Goal: Transaction & Acquisition: Book appointment/travel/reservation

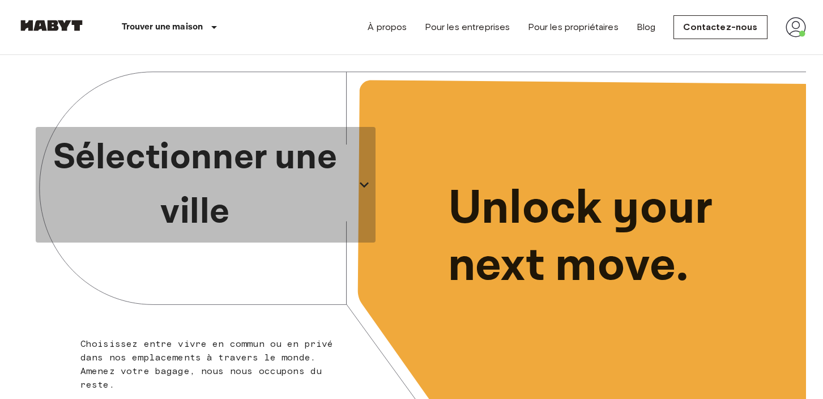
click at [360, 186] on icon "button" at bounding box center [364, 185] width 18 height 18
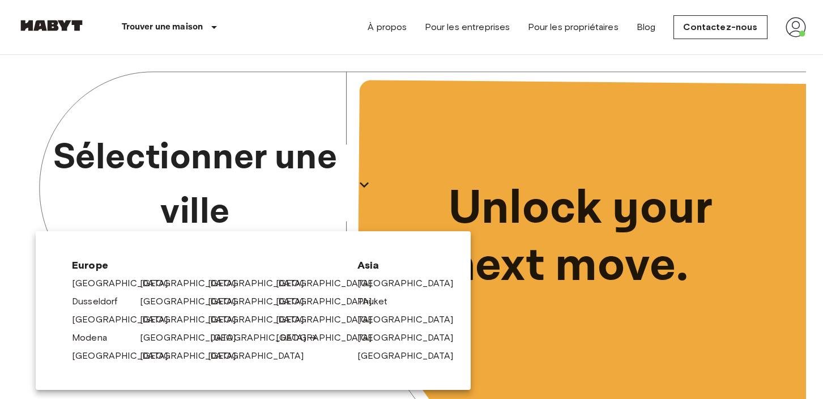
click at [220, 338] on link "[GEOGRAPHIC_DATA]" at bounding box center [264, 338] width 108 height 14
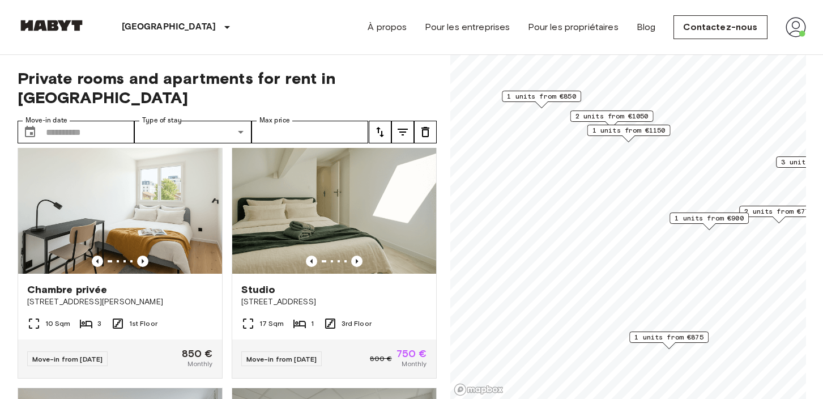
scroll to position [744, 0]
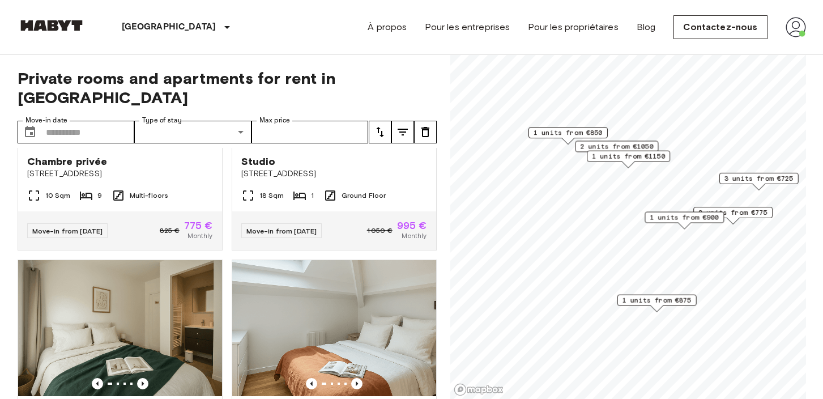
scroll to position [160, 0]
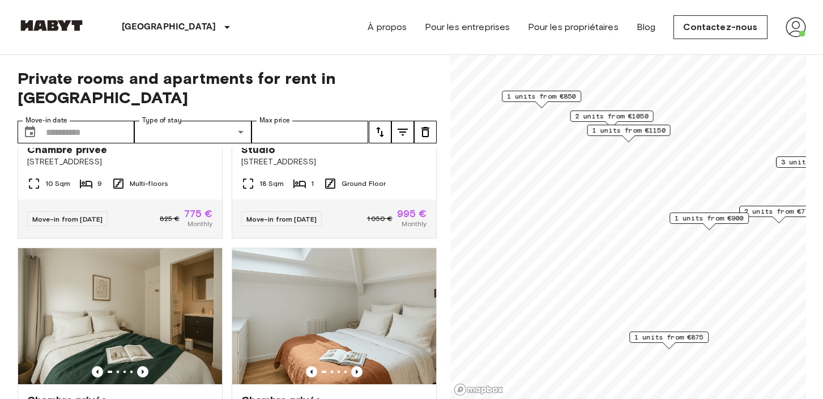
click at [610, 114] on span "2 units from €1050" at bounding box center [611, 116] width 73 height 10
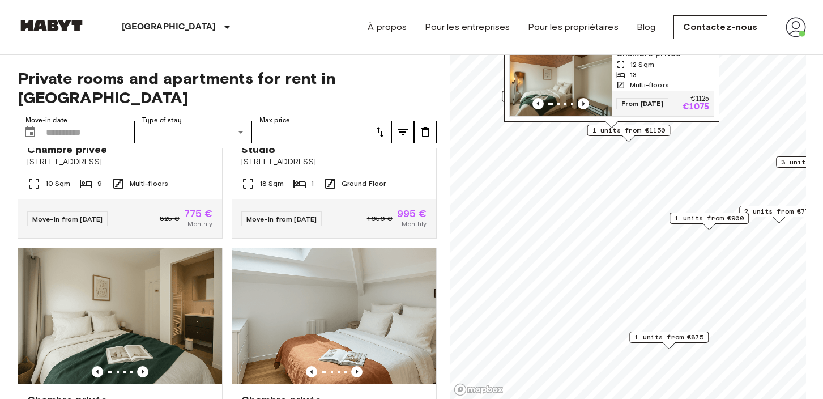
click at [637, 129] on span "1 units from €1150" at bounding box center [628, 130] width 73 height 10
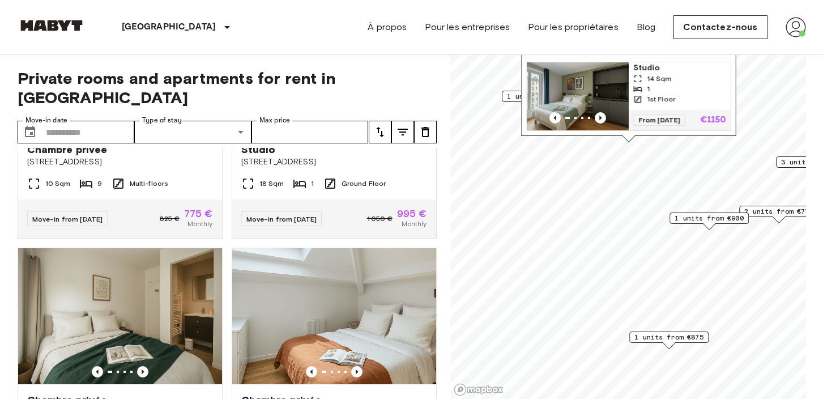
click at [625, 100] on img "Map marker" at bounding box center [578, 96] width 102 height 68
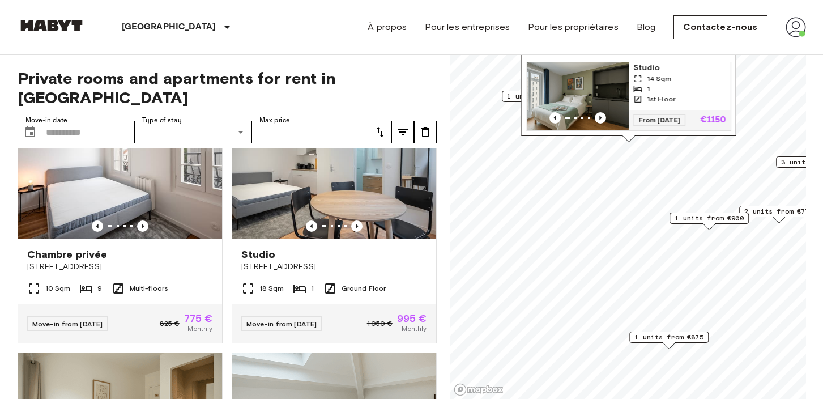
scroll to position [0, 0]
